Goal: Find specific page/section: Find specific page/section

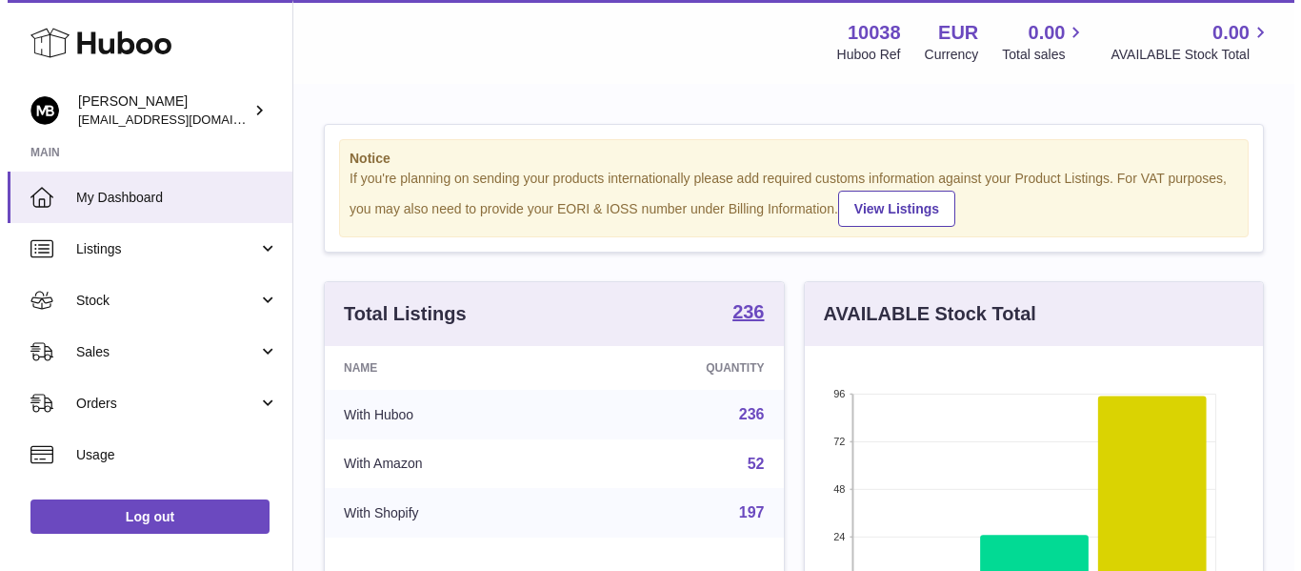
scroll to position [297, 458]
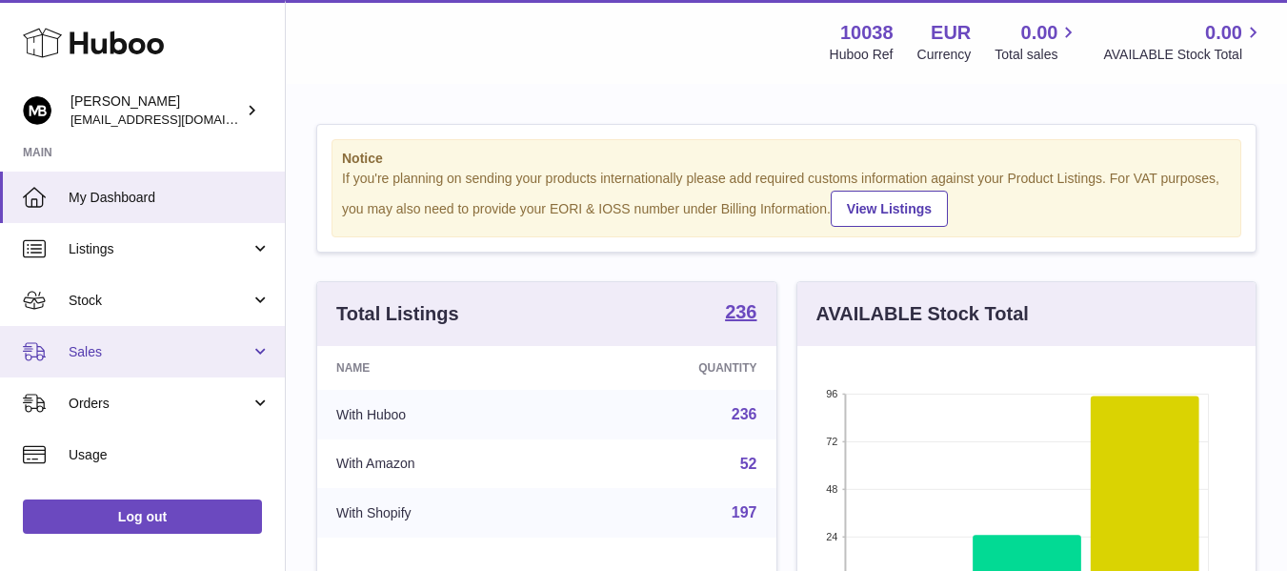
click at [127, 363] on link "Sales" at bounding box center [142, 351] width 285 height 51
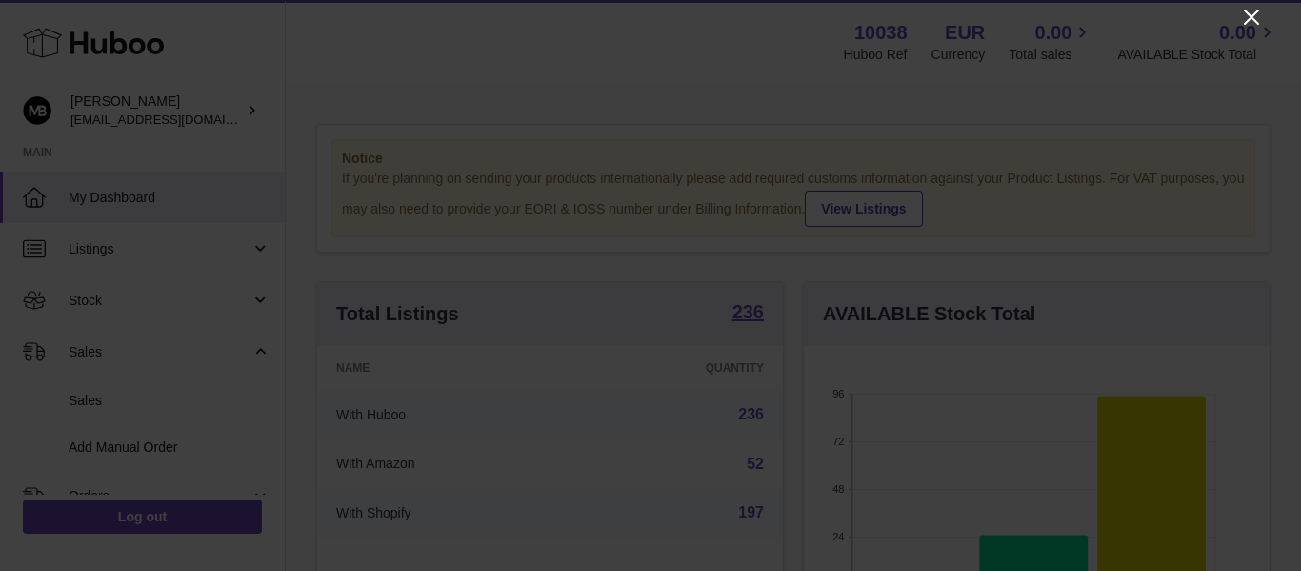
click at [1246, 12] on icon "Close" at bounding box center [1251, 17] width 15 height 15
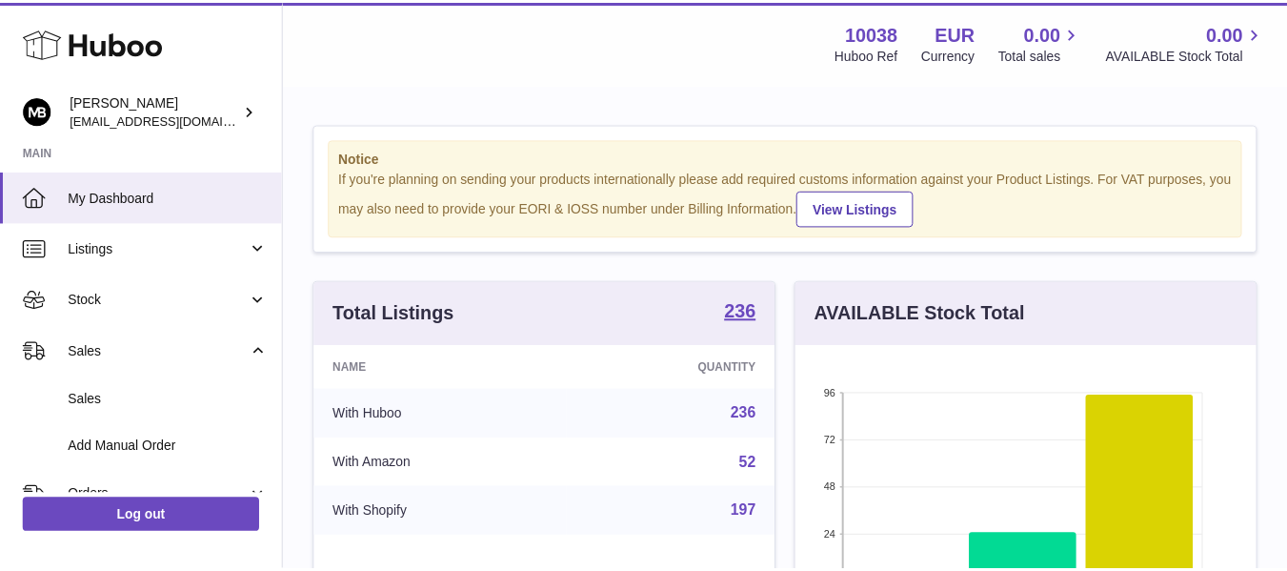
scroll to position [952368, 952206]
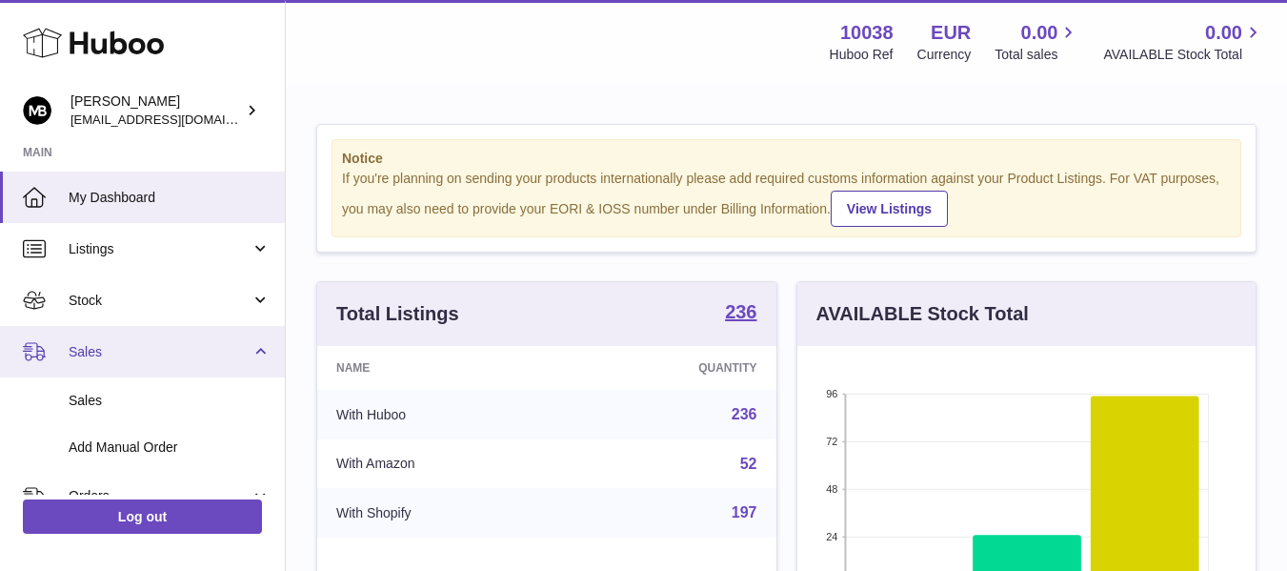
click at [102, 350] on span "Sales" at bounding box center [160, 352] width 182 height 18
click at [101, 354] on span "Sales" at bounding box center [160, 352] width 182 height 18
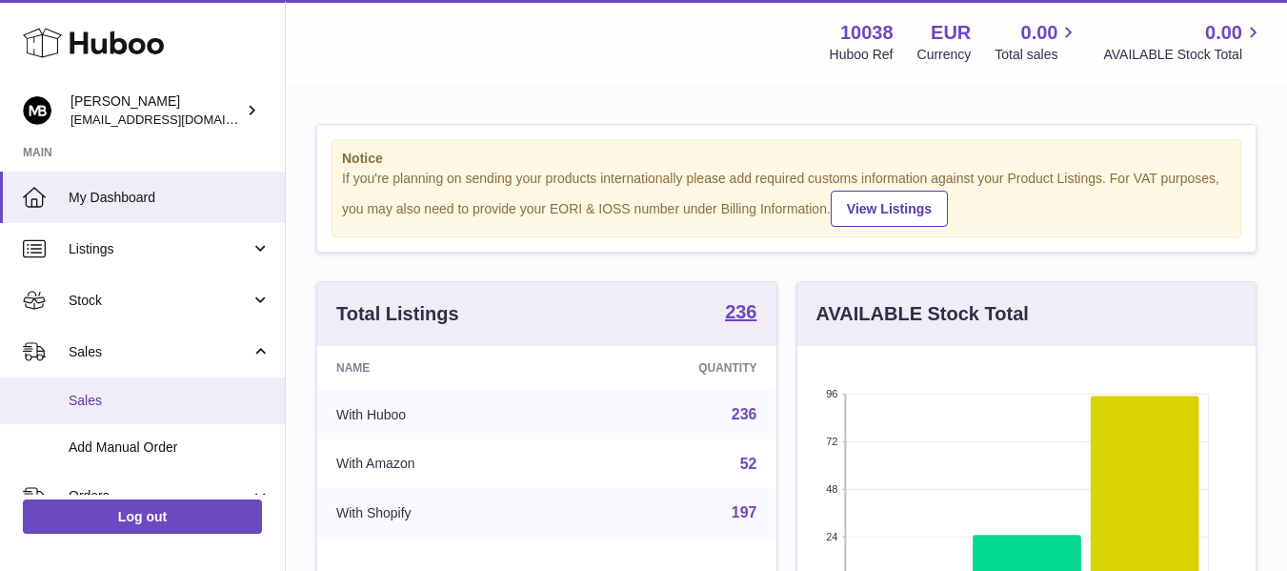
click at [80, 394] on span "Sales" at bounding box center [170, 401] width 202 height 18
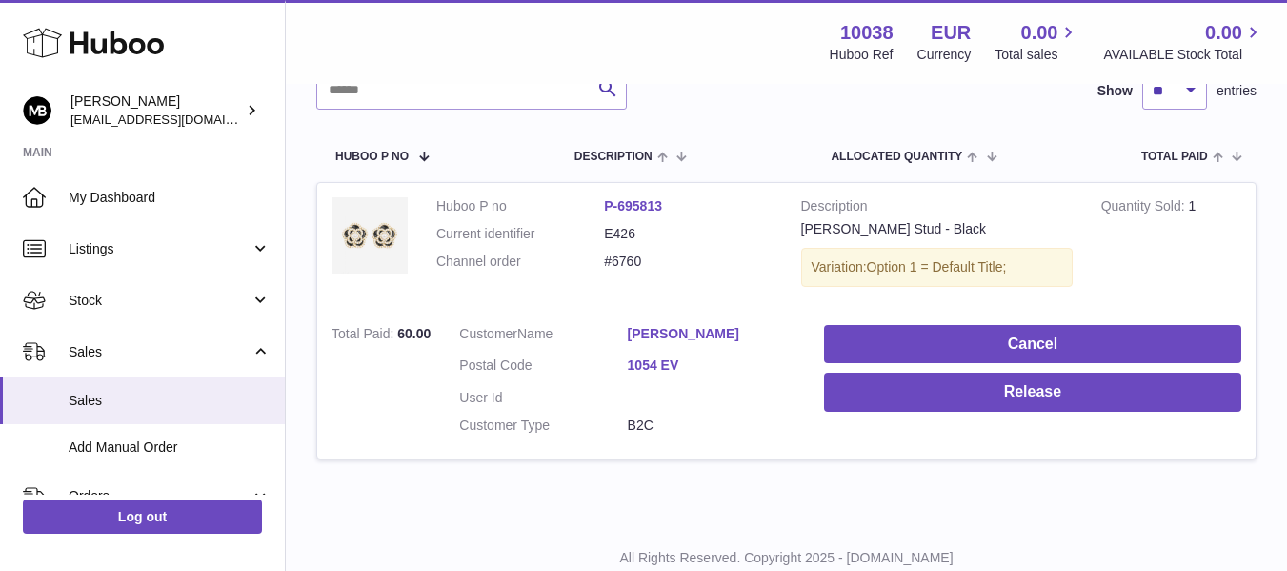
scroll to position [229, 0]
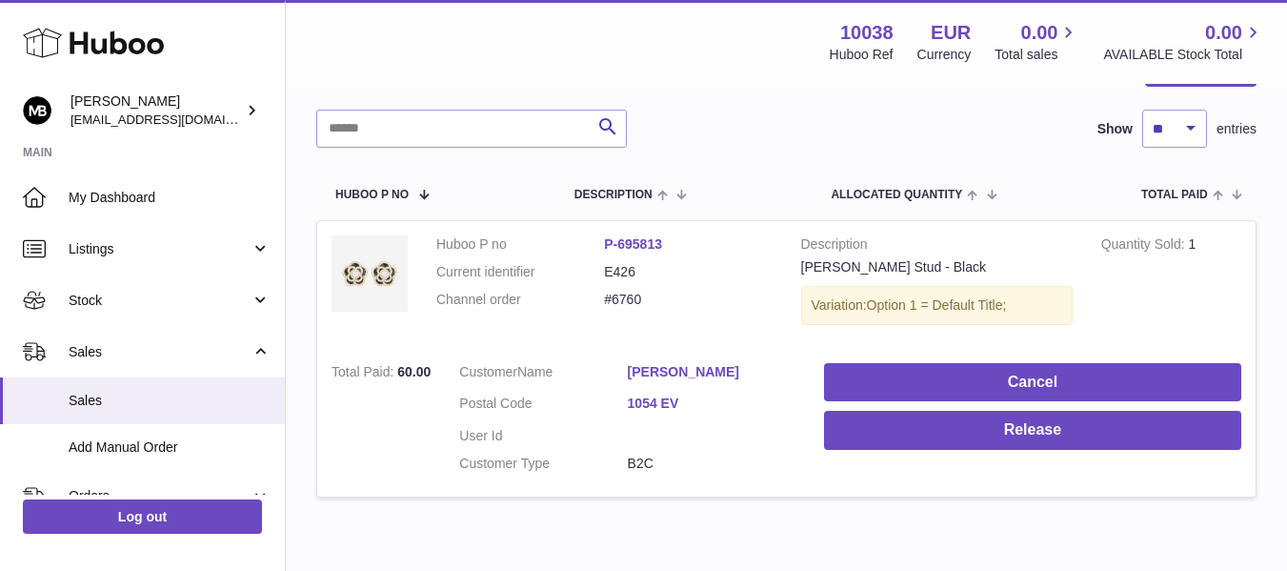
click at [377, 81] on div "Menu Huboo 10038 Huboo Ref EUR Currency 0.00 Total sales 0.00 AVAILABLE Stock T…" at bounding box center [786, 42] width 1001 height 84
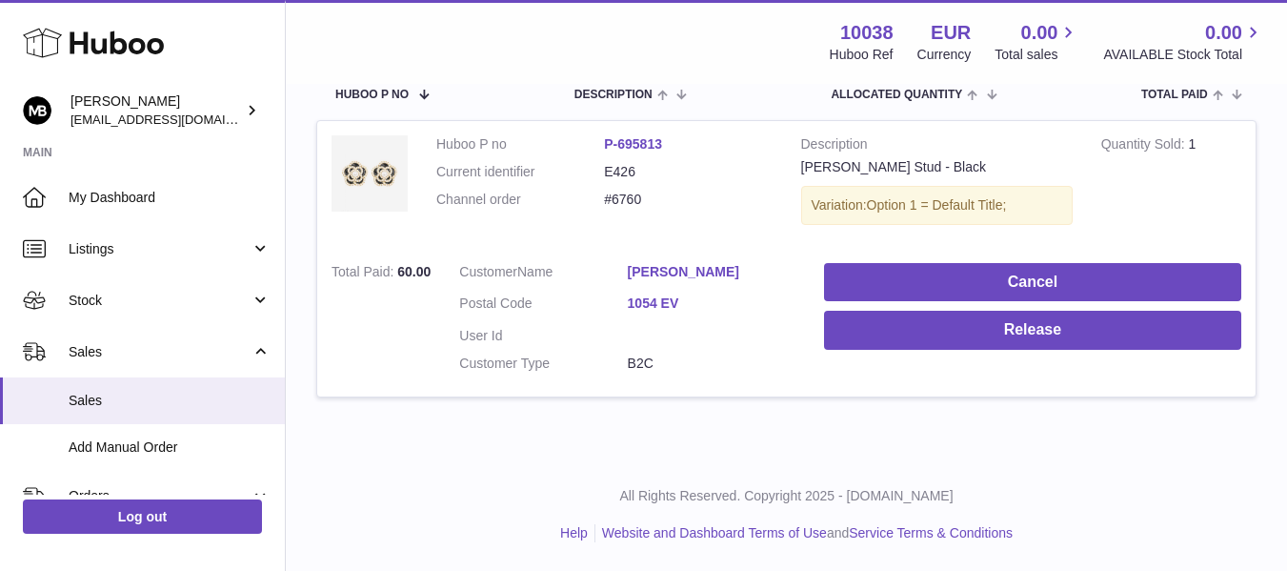
scroll to position [0, 0]
